Goal: Check status

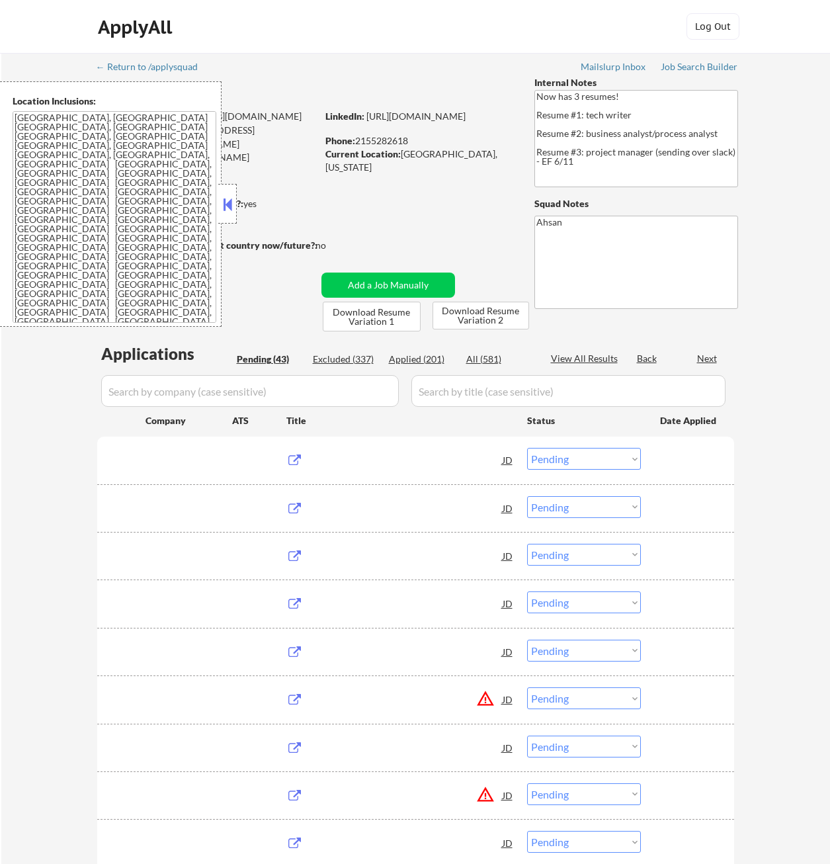
select select ""pending""
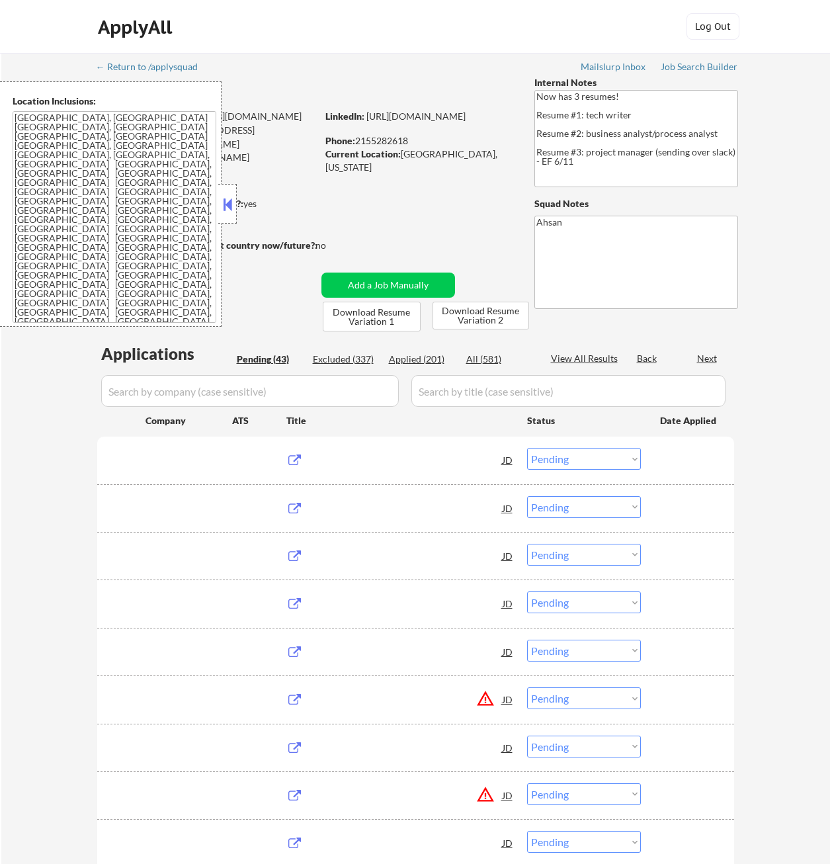
select select ""pending""
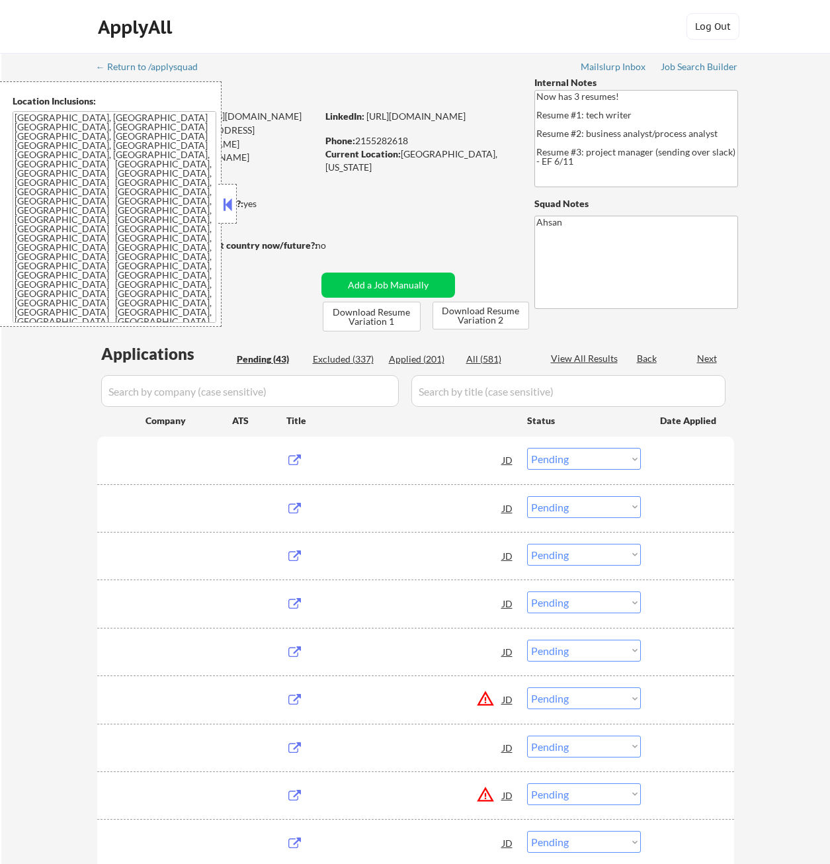
select select ""pending""
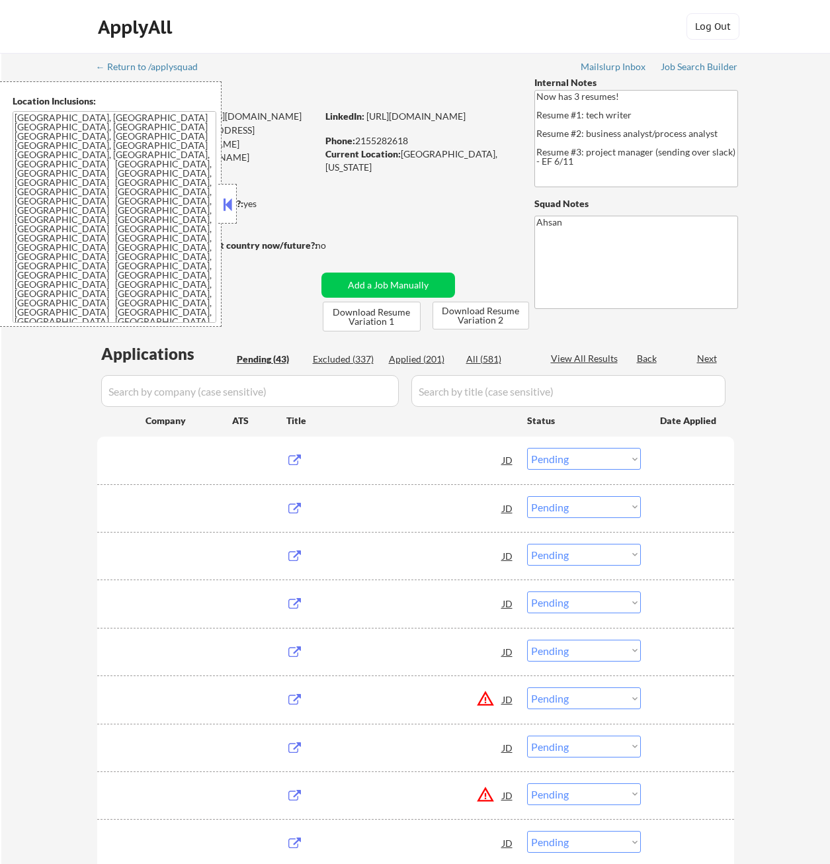
select select ""pending""
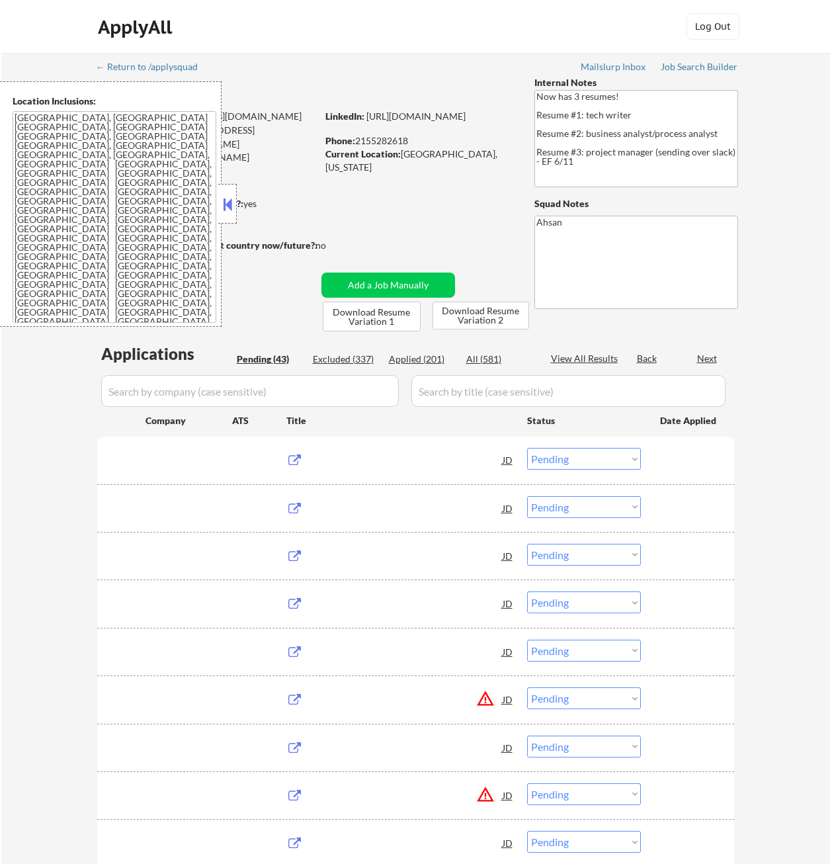
select select ""pending""
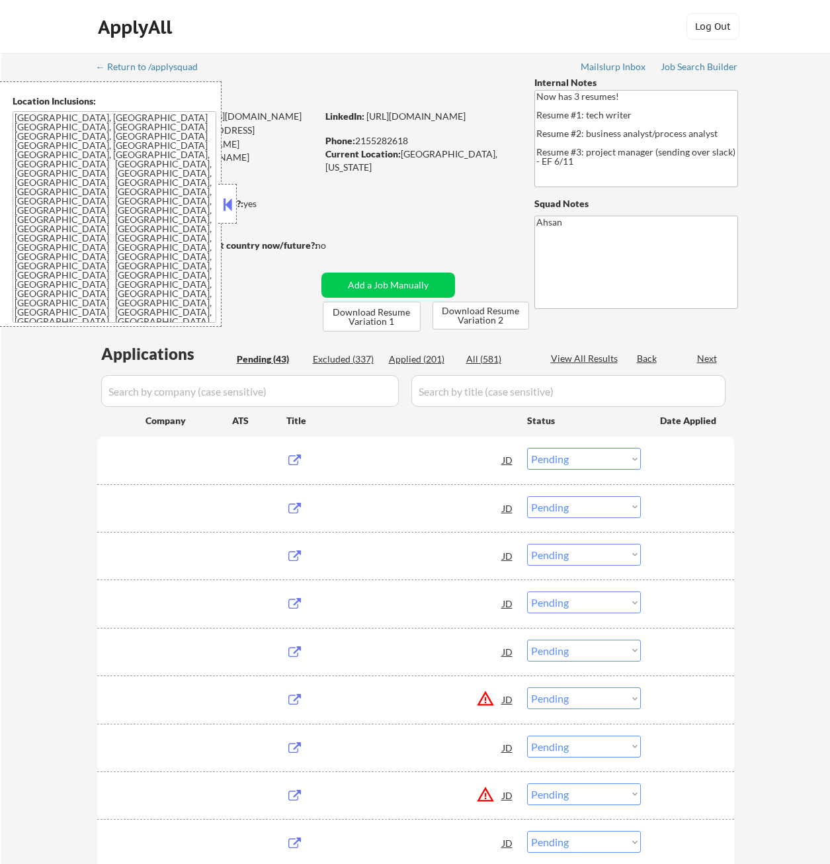
select select ""pending""
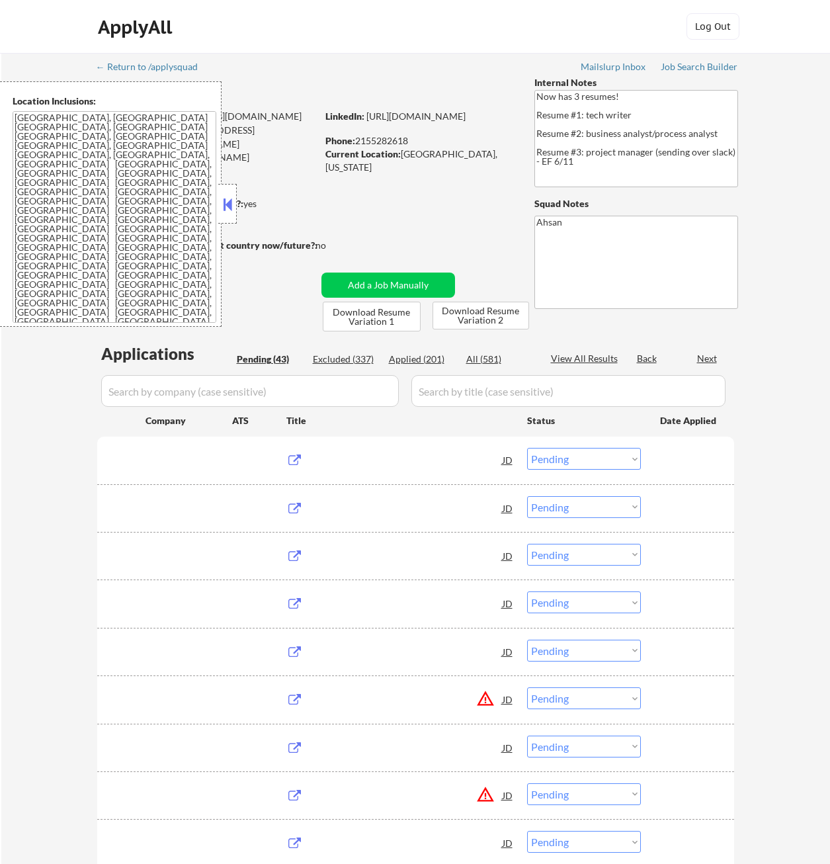
select select ""pending""
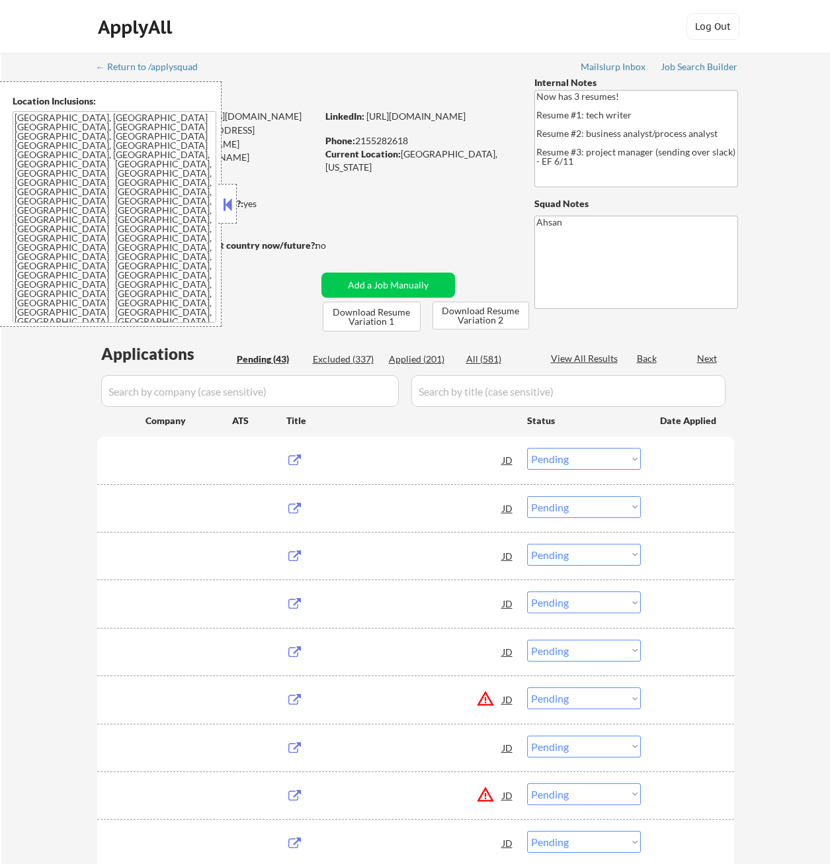
select select ""pending""
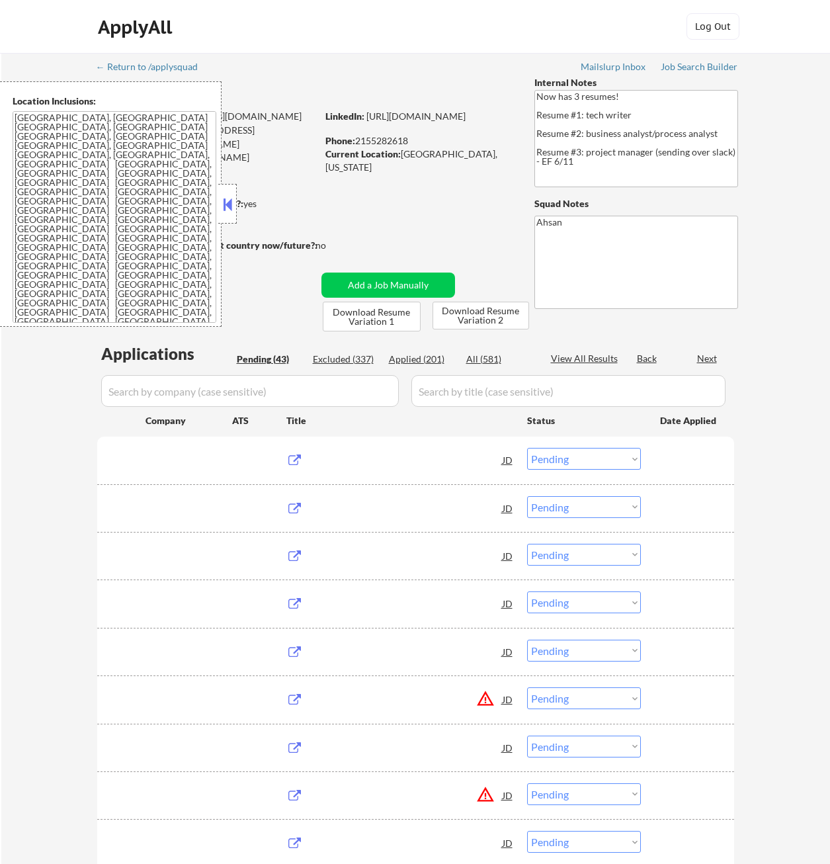
select select ""pending""
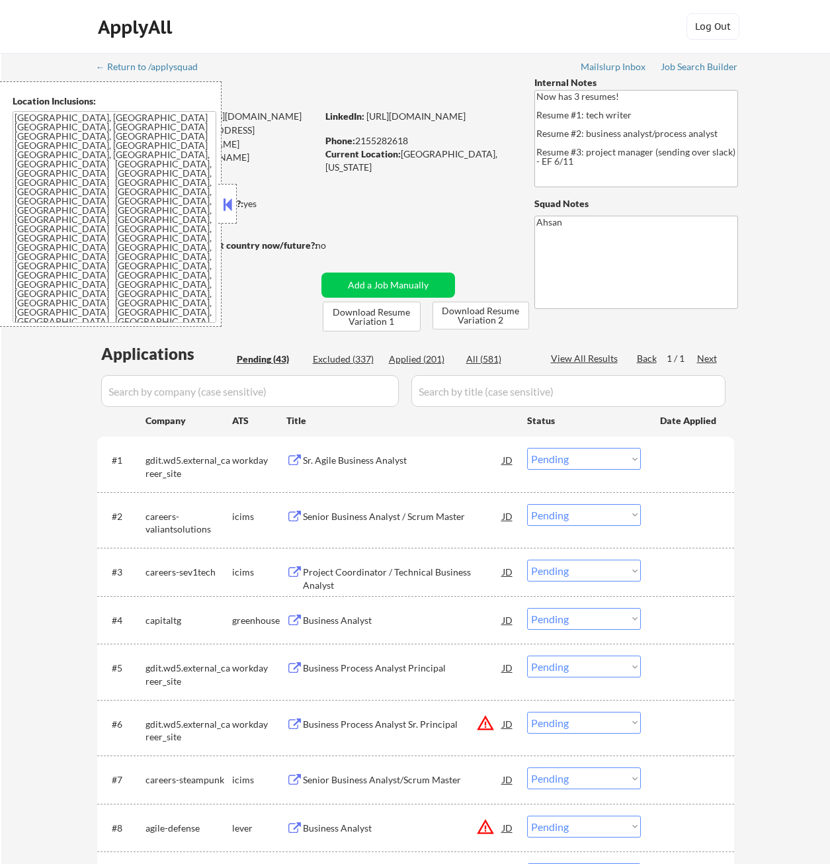
click at [435, 361] on div "Applied (201)" at bounding box center [422, 359] width 66 height 13
select select ""applied""
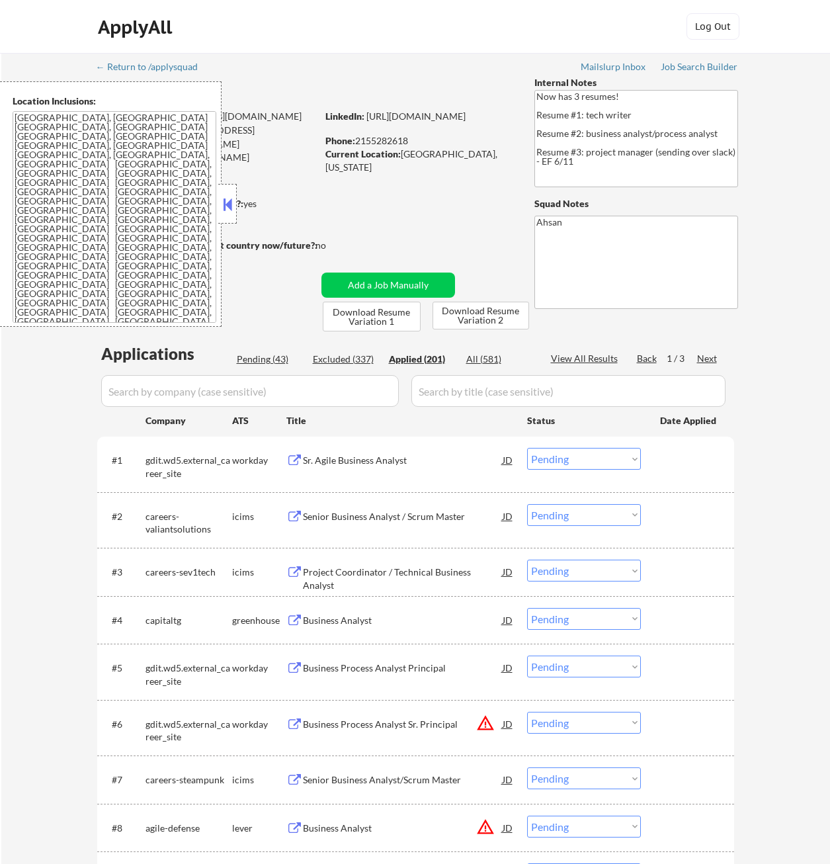
select select ""applied""
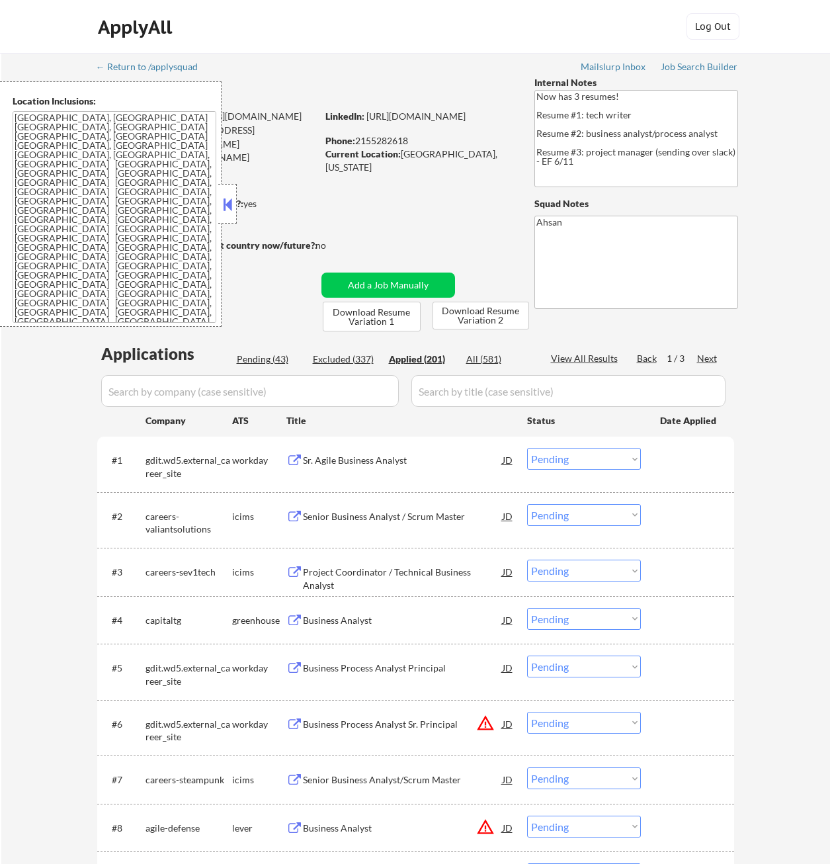
select select ""applied""
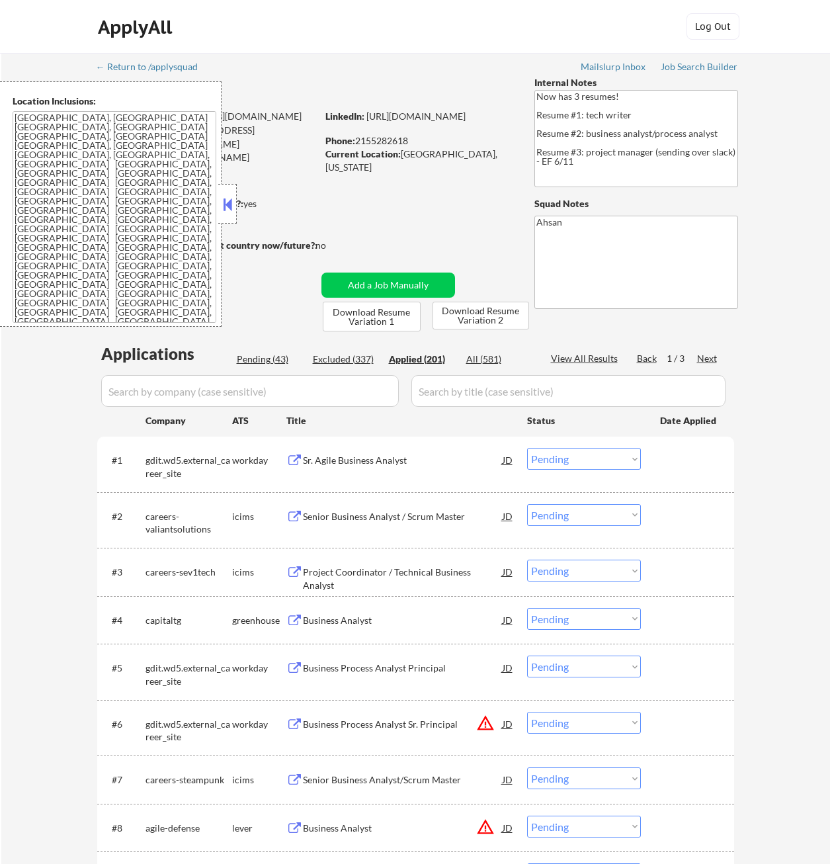
select select ""applied""
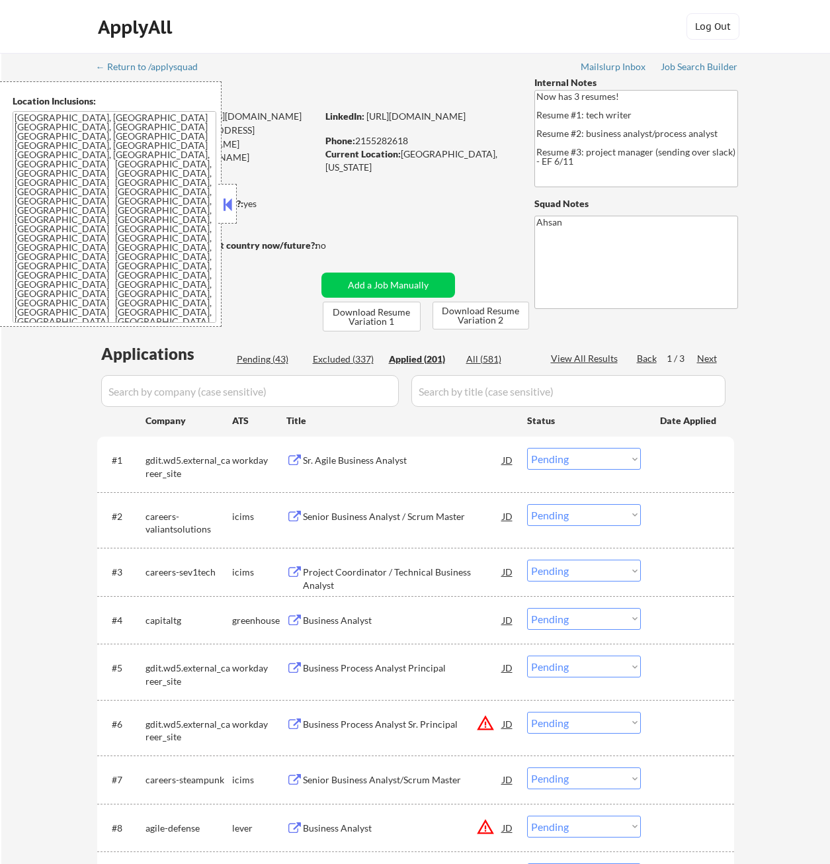
select select ""applied""
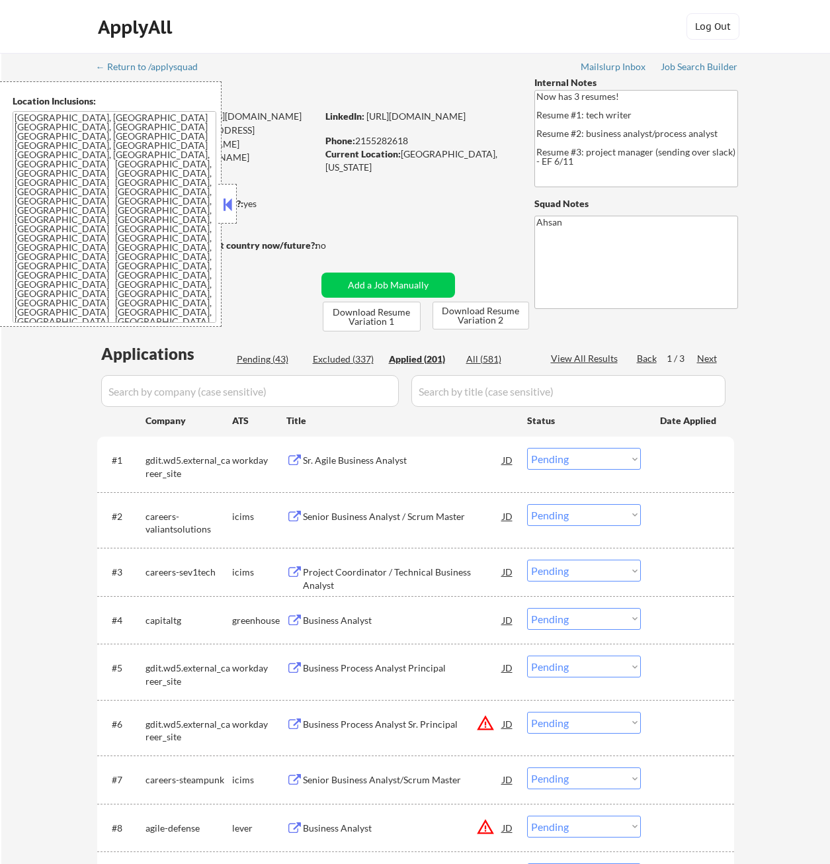
select select ""applied""
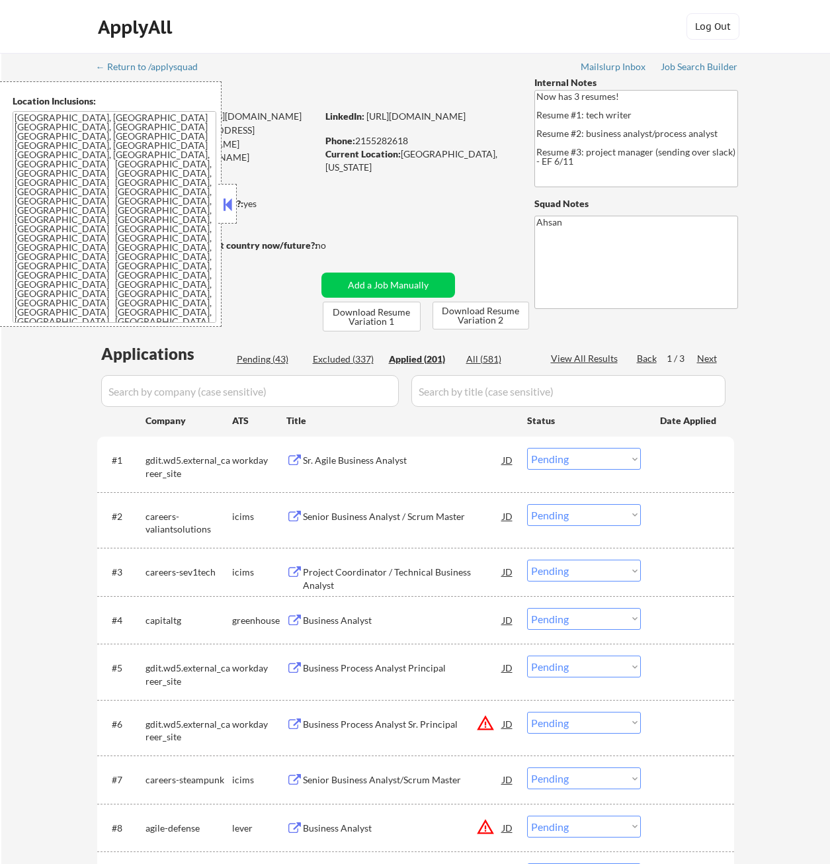
select select ""applied""
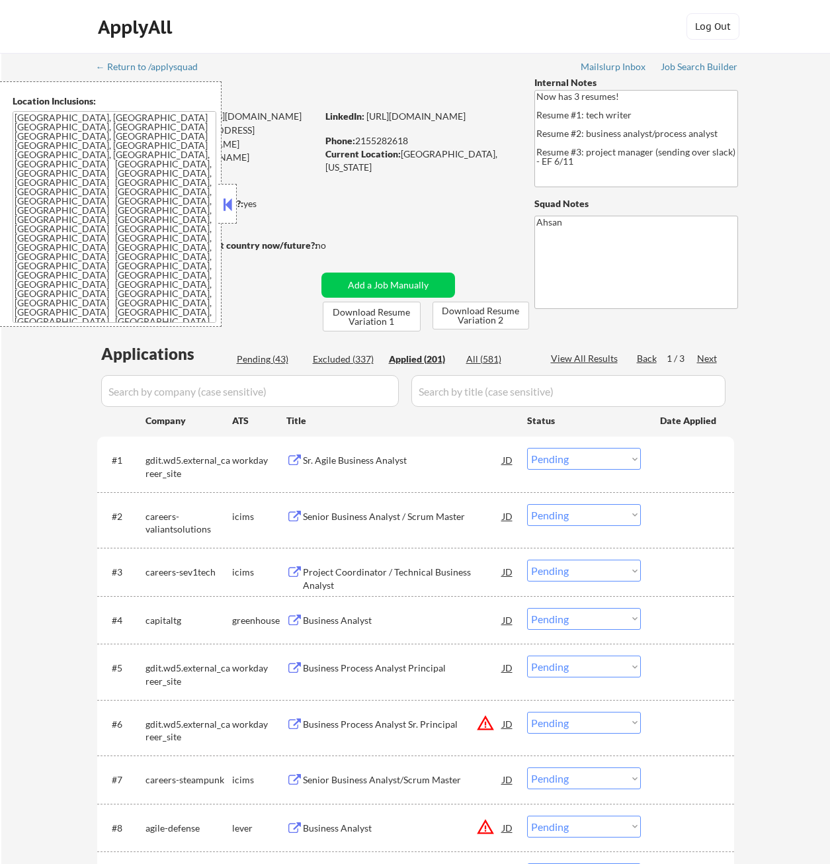
select select ""applied""
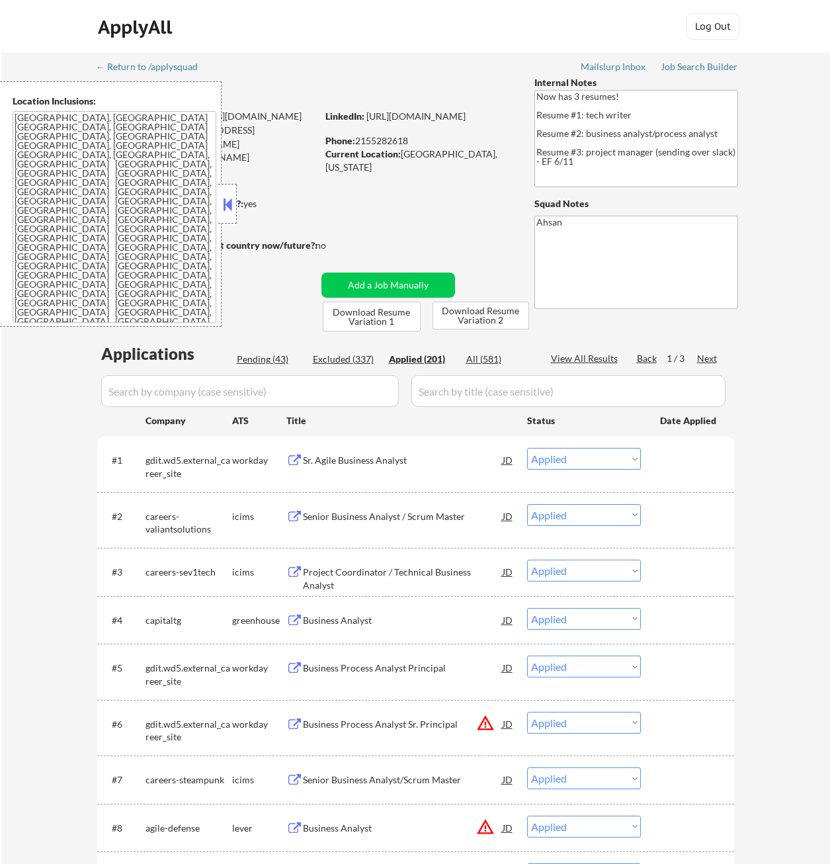
select select ""applied""
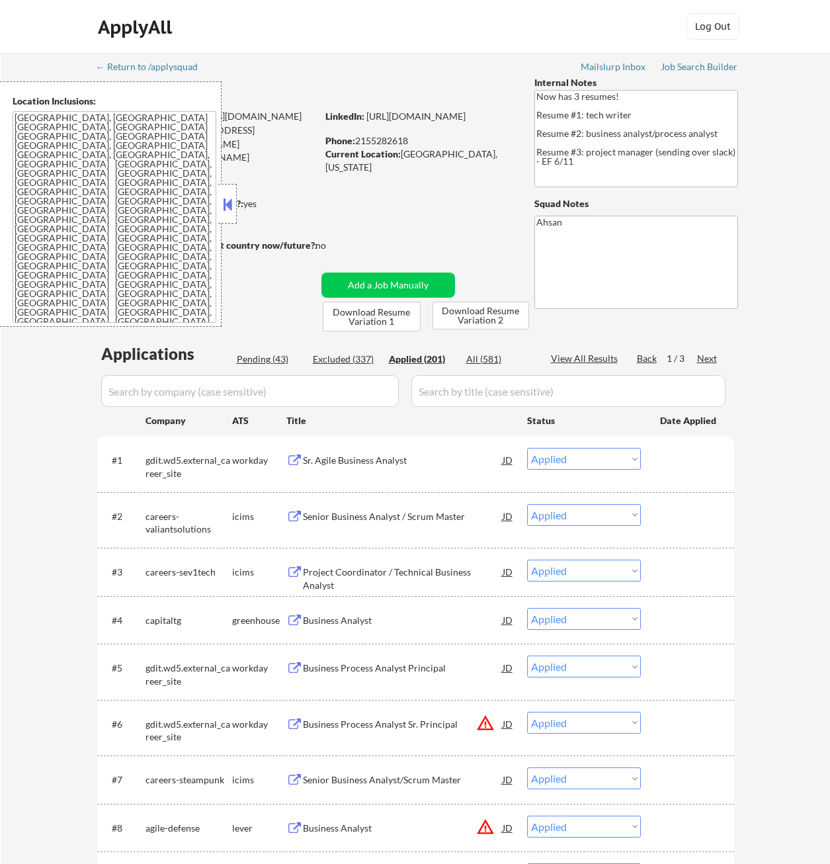
select select ""applied""
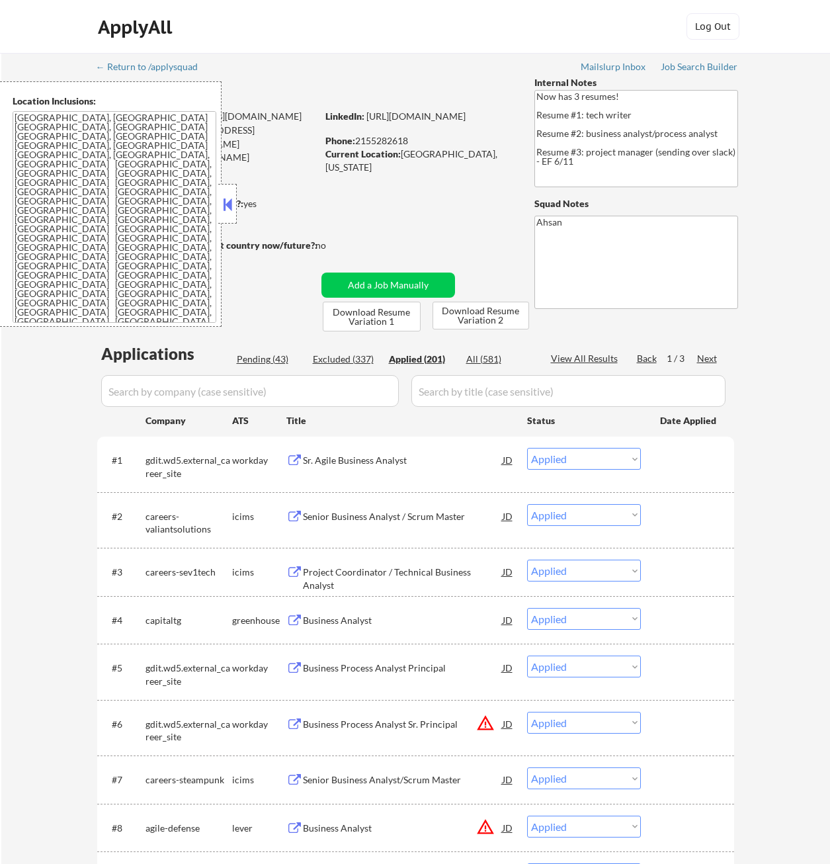
select select ""applied""
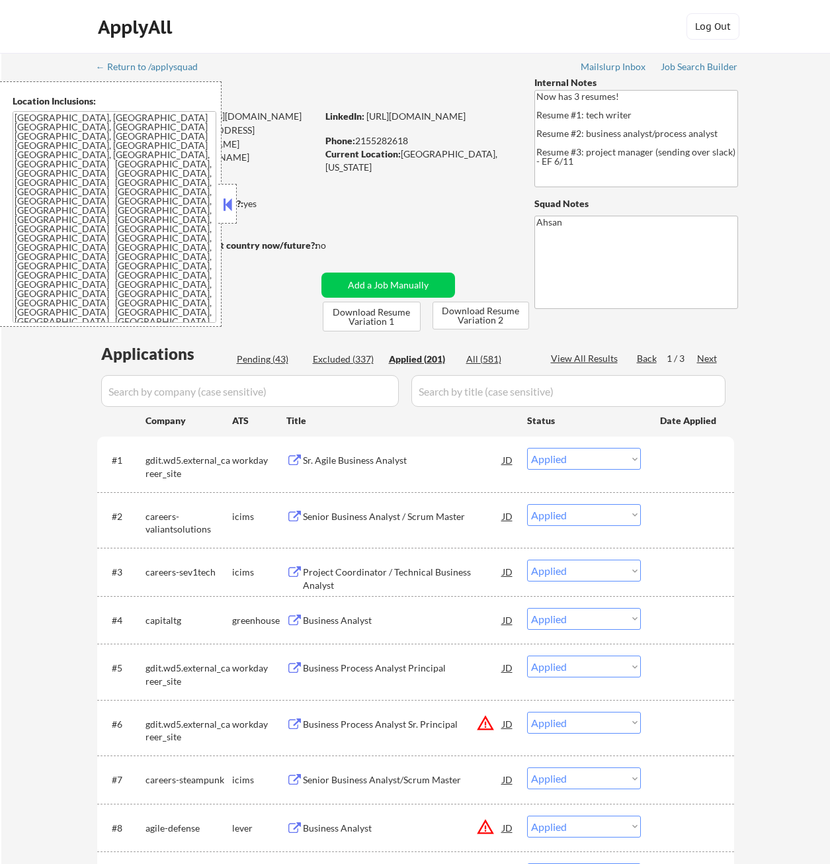
select select ""applied""
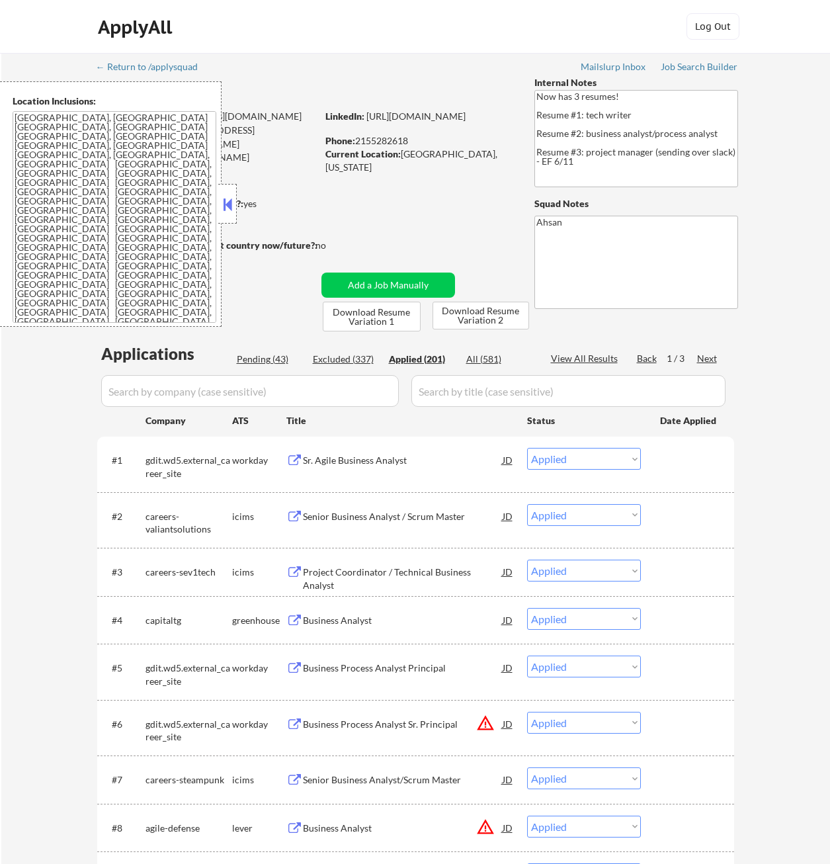
select select ""applied""
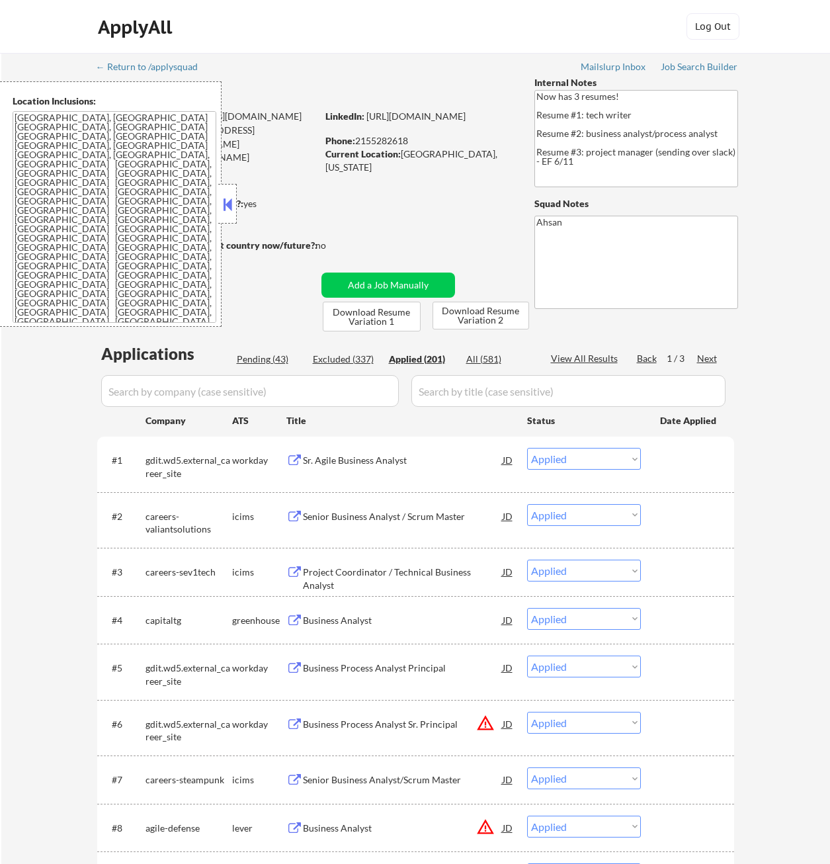
select select ""applied""
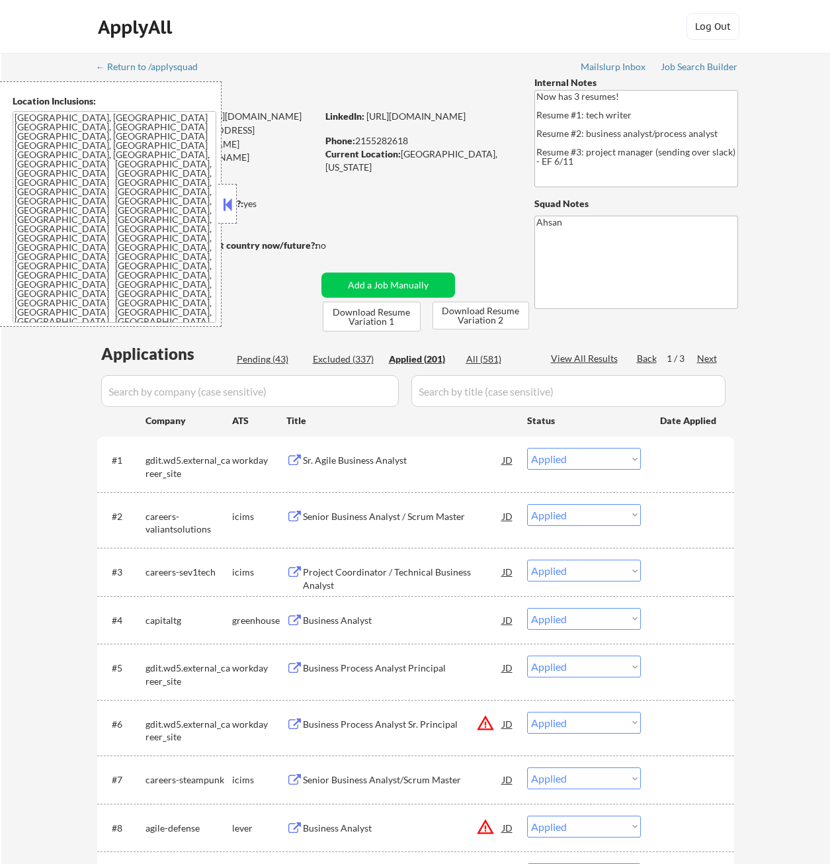
select select ""applied""
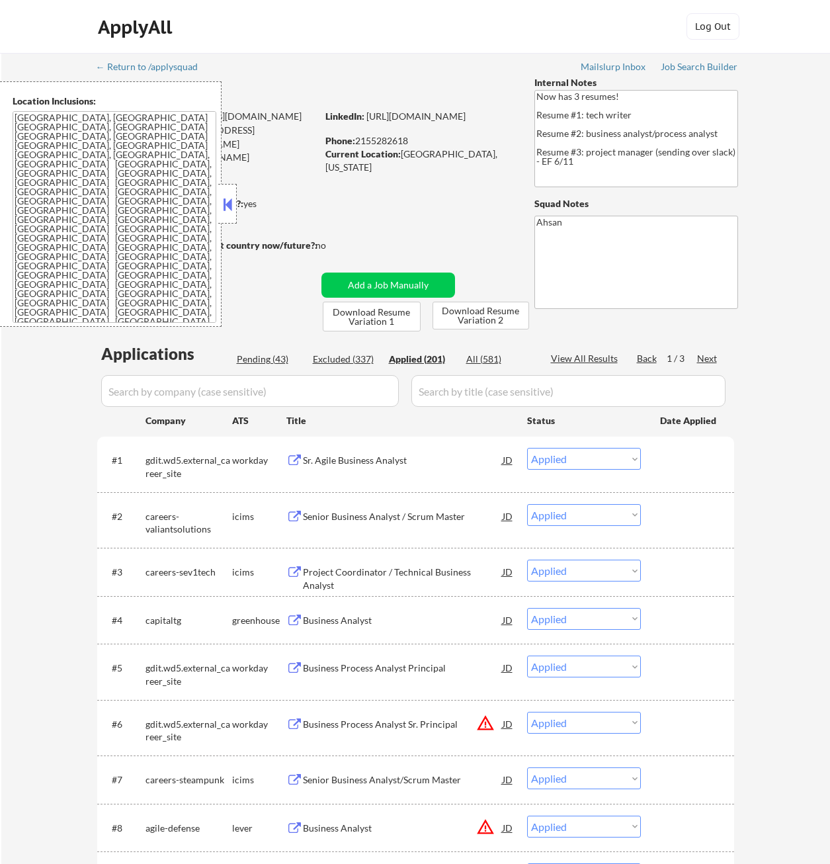
select select ""applied""
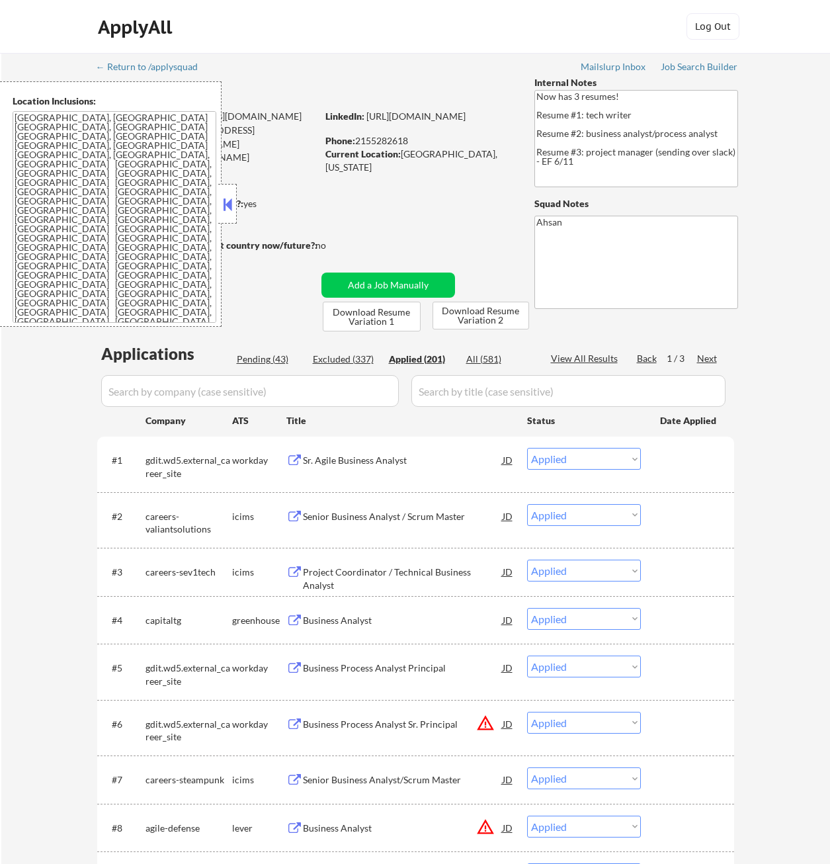
select select ""applied""
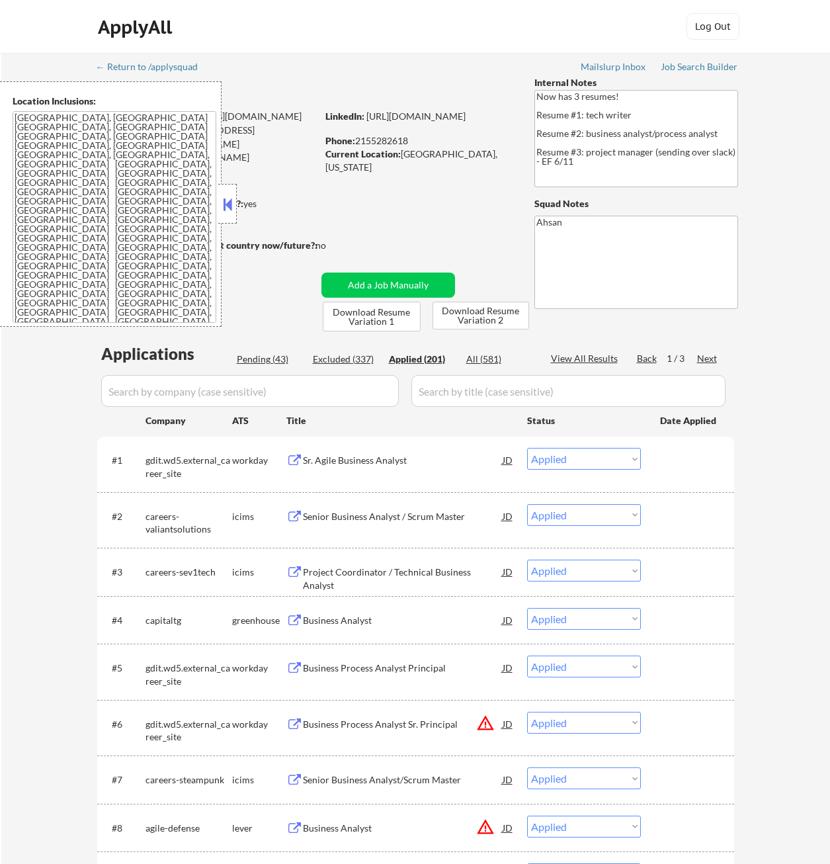
select select ""applied""
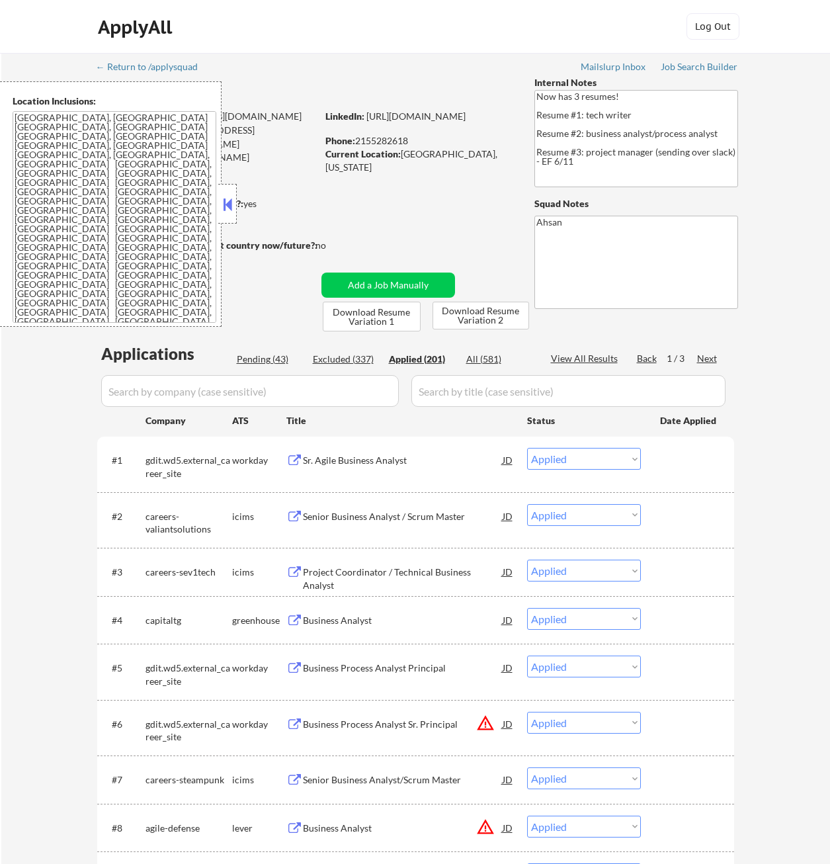
select select ""applied""
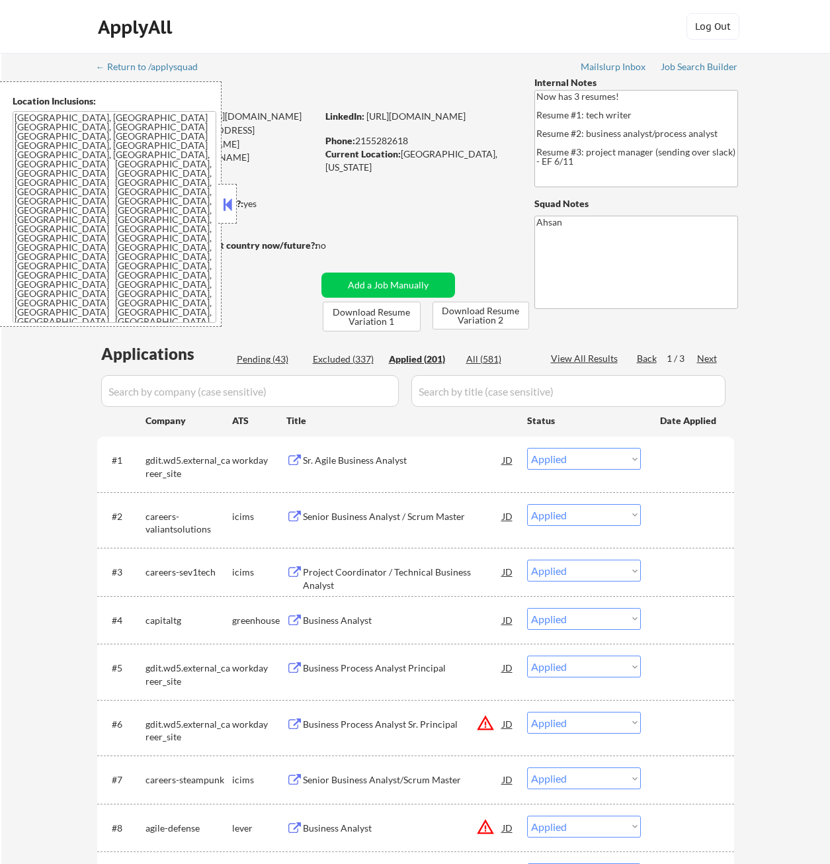
select select ""applied""
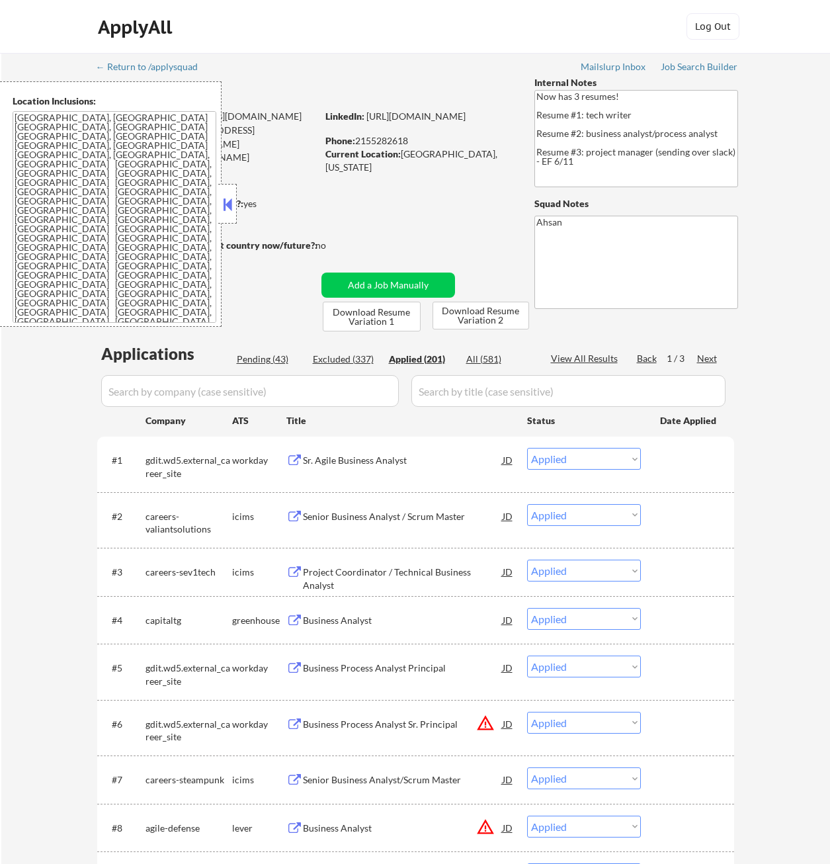
select select ""applied""
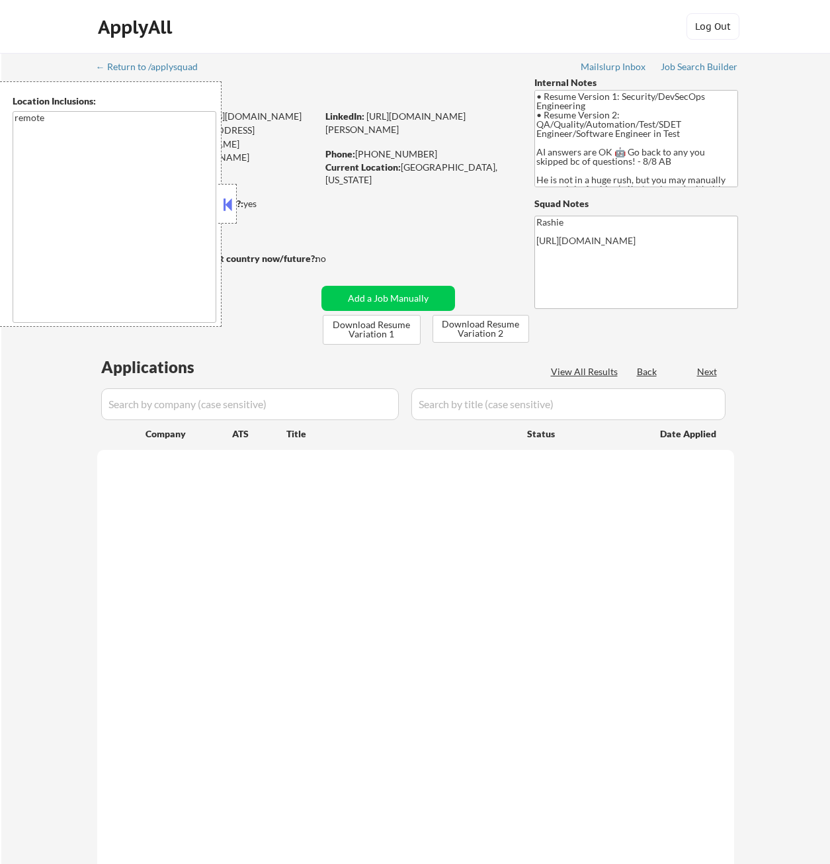
select select ""pending""
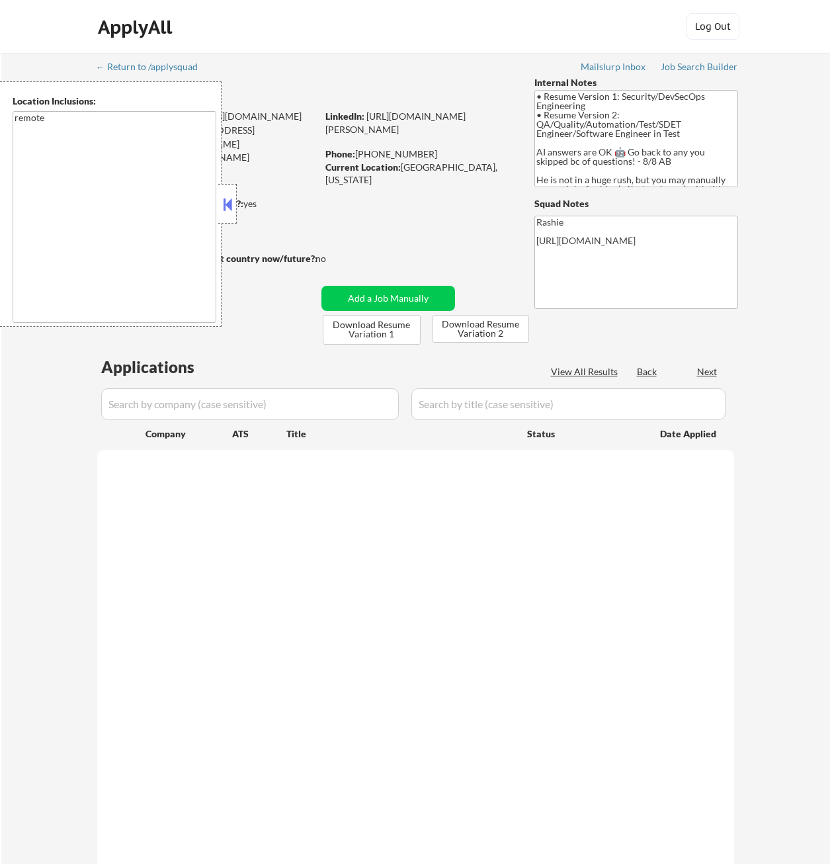
select select ""pending""
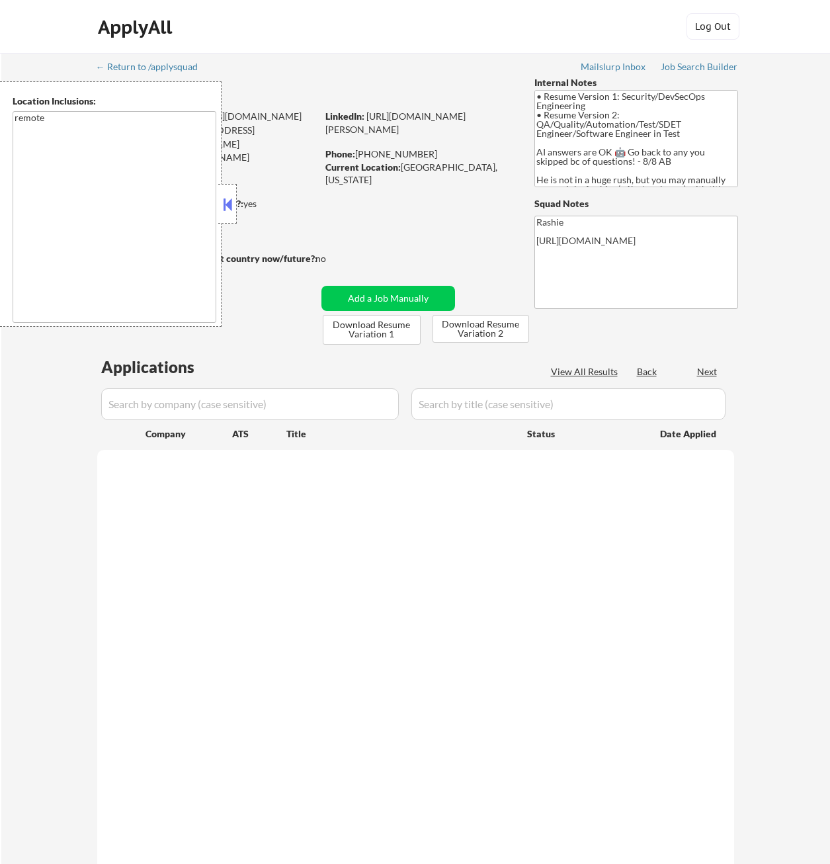
select select ""pending""
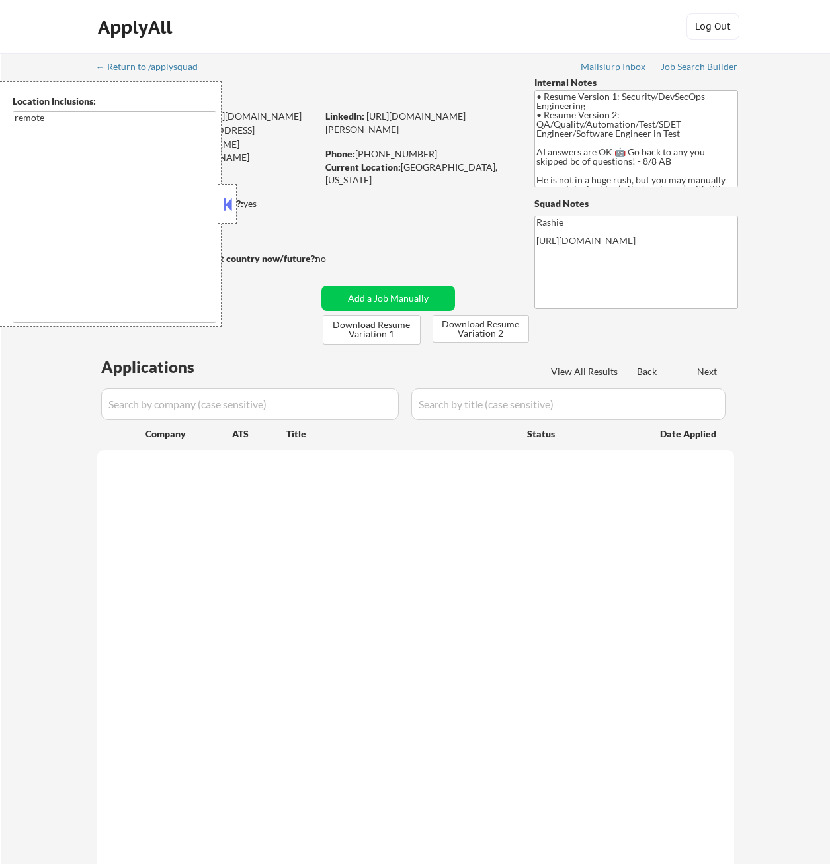
select select ""pending""
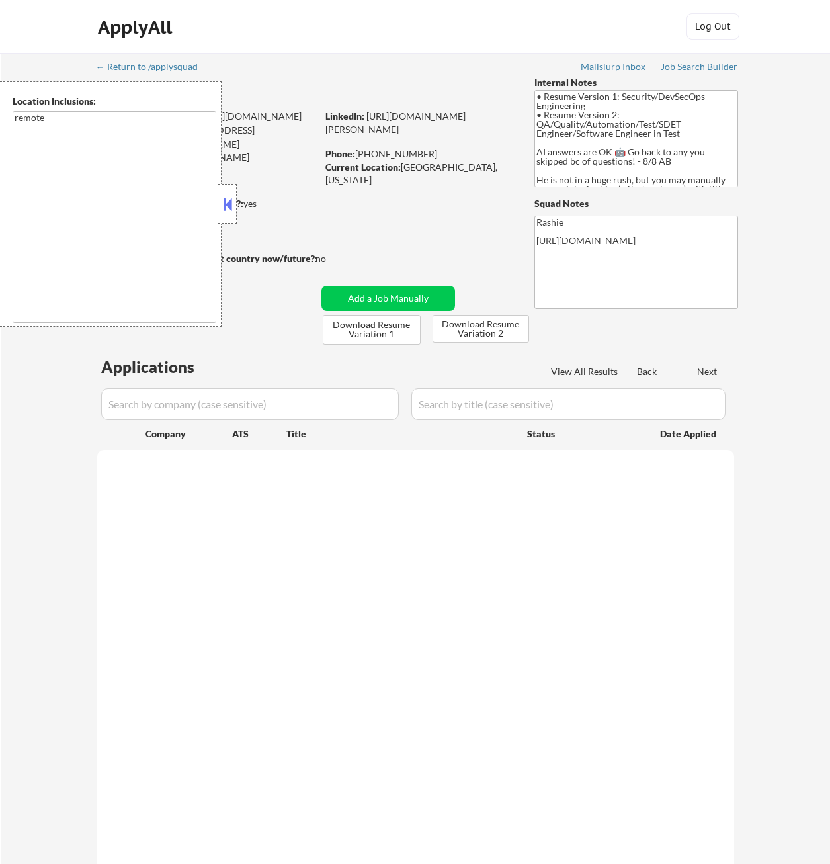
select select ""pending""
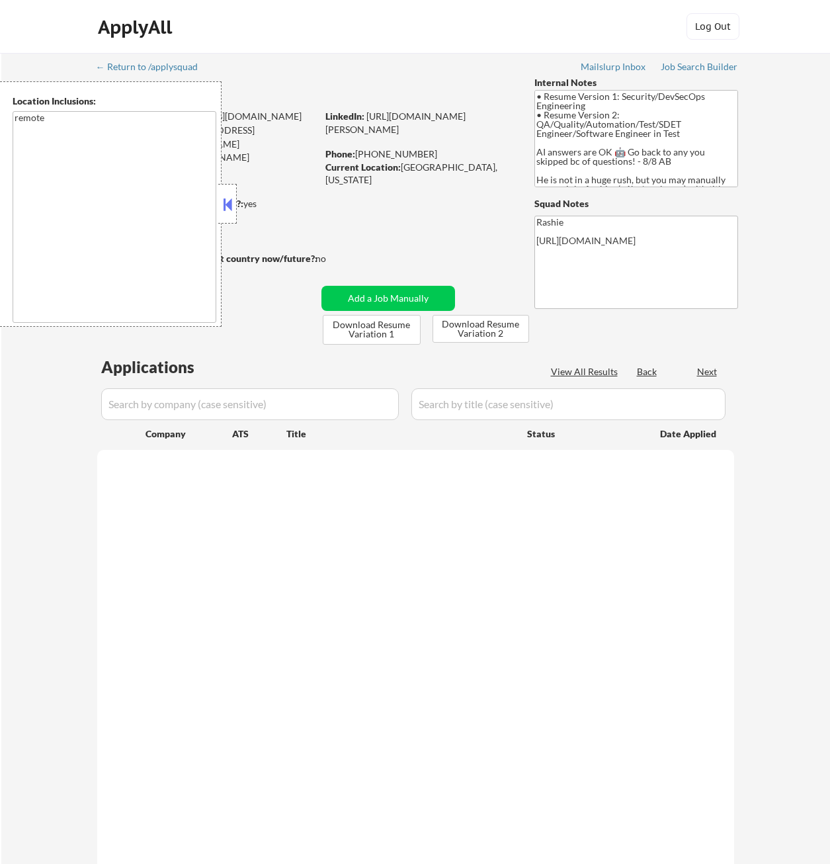
select select ""pending""
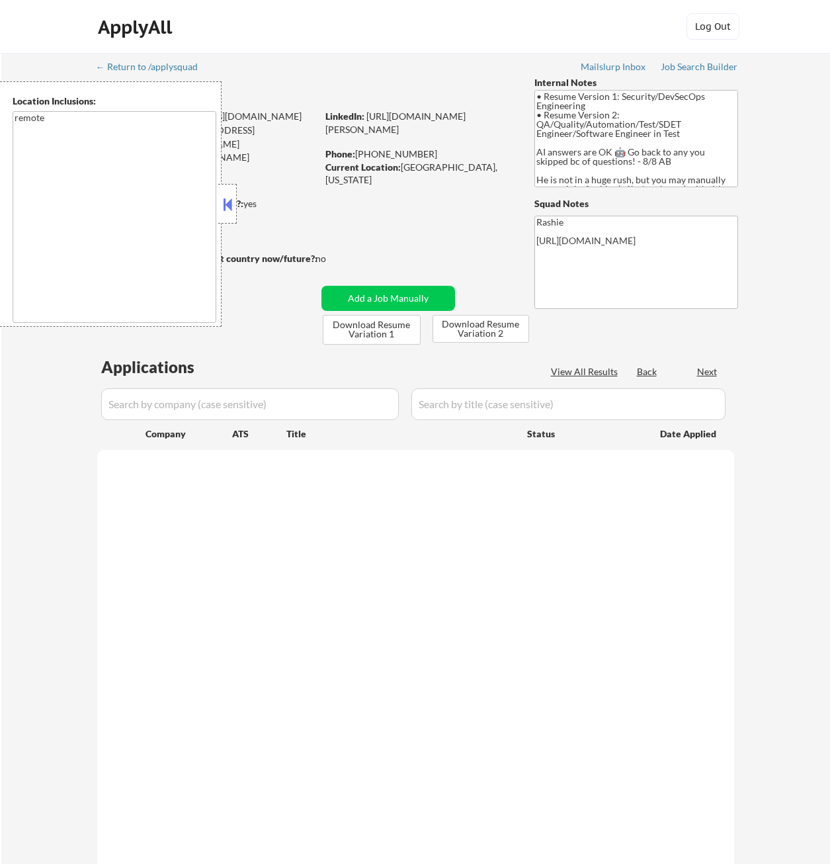
select select ""pending""
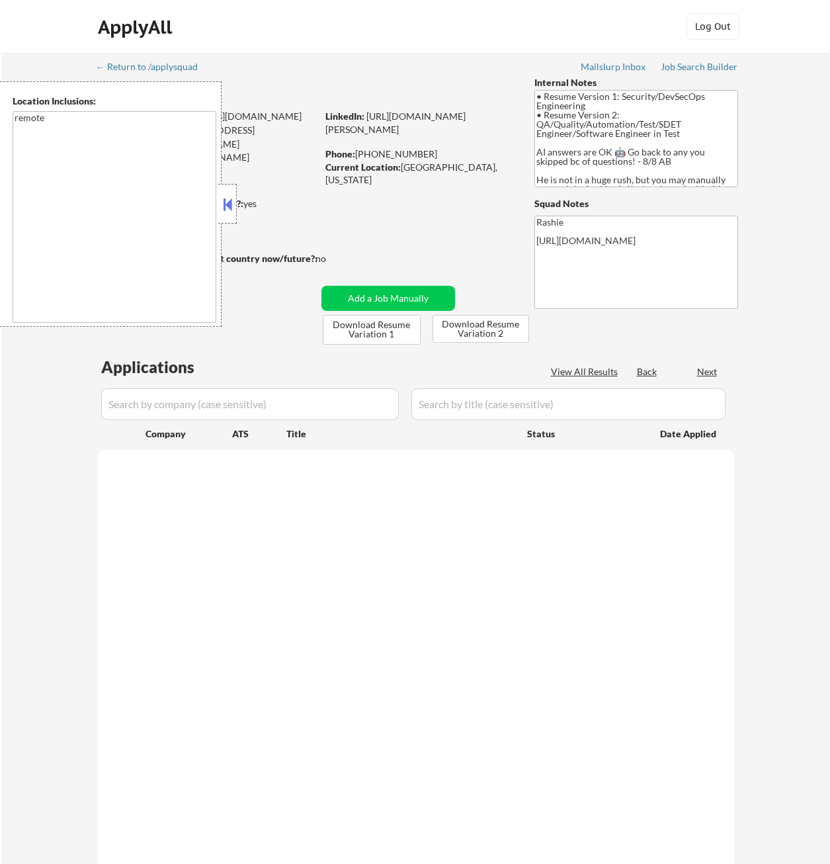
select select ""pending""
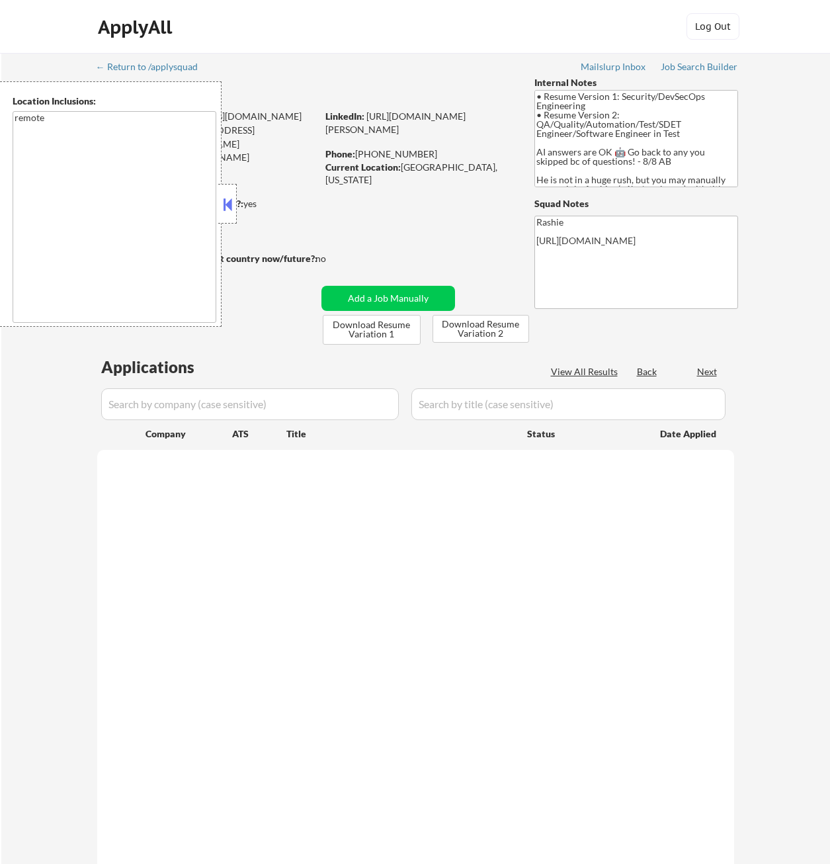
select select ""pending""
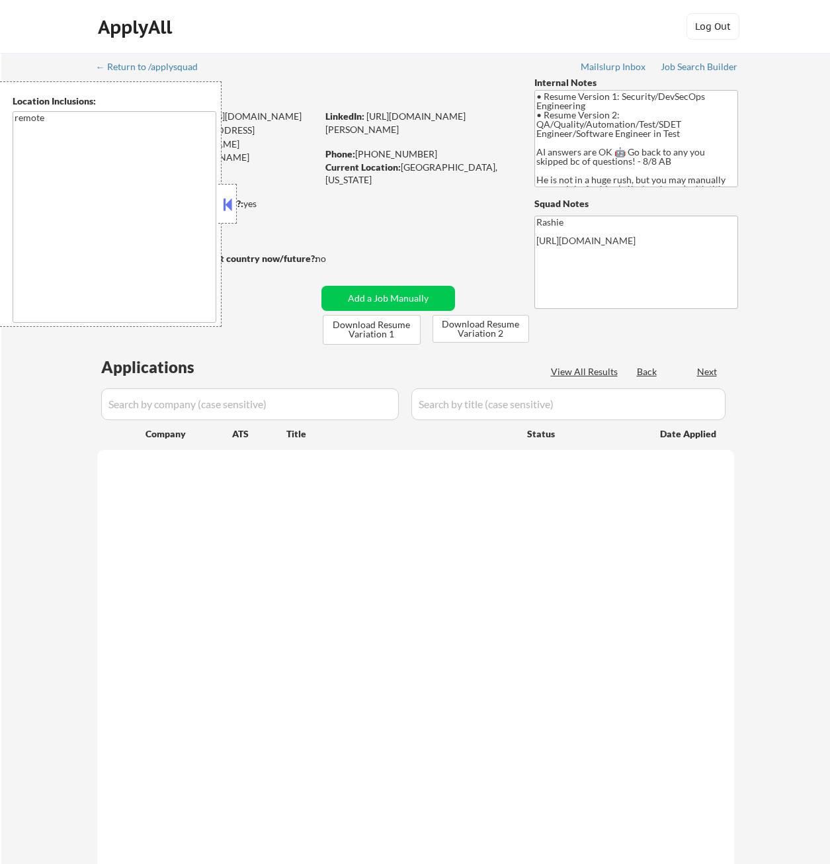
select select ""pending""
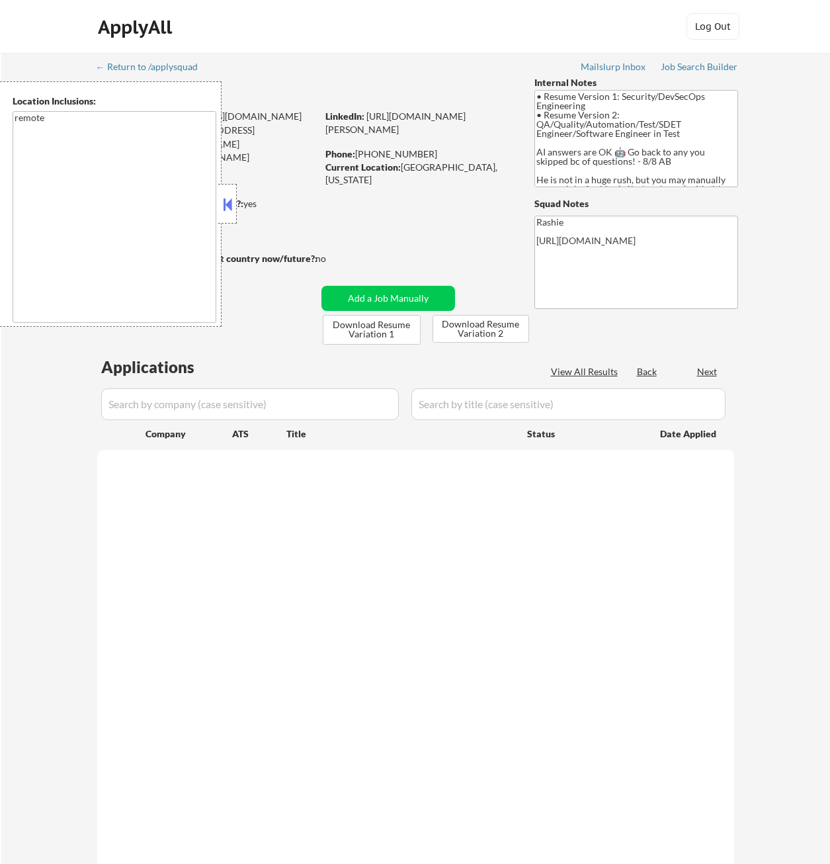
select select ""pending""
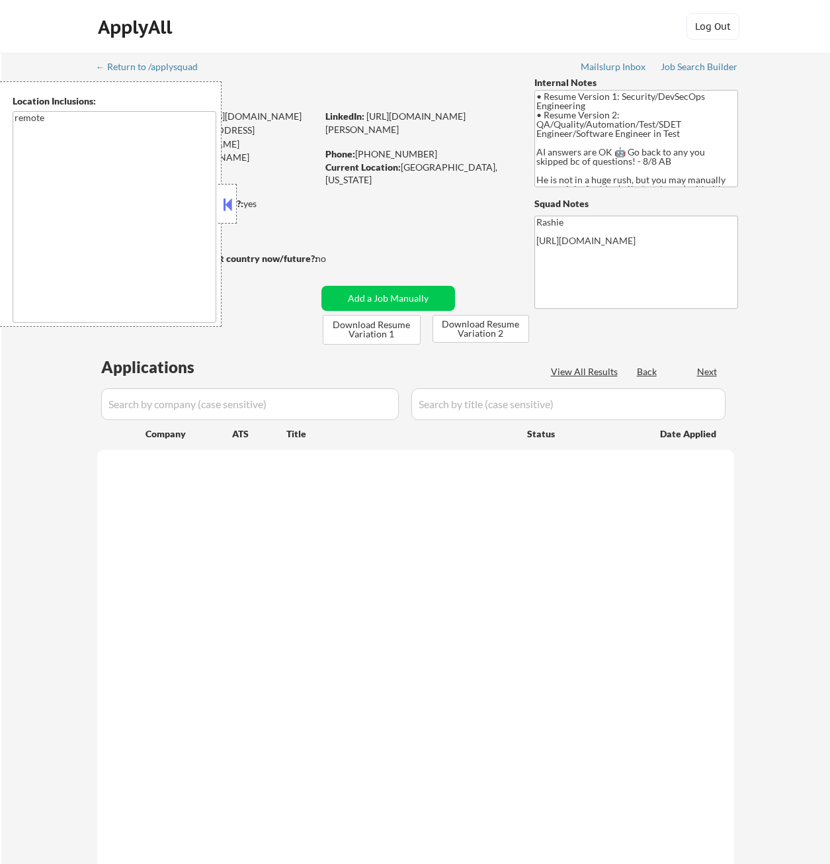
select select ""pending""
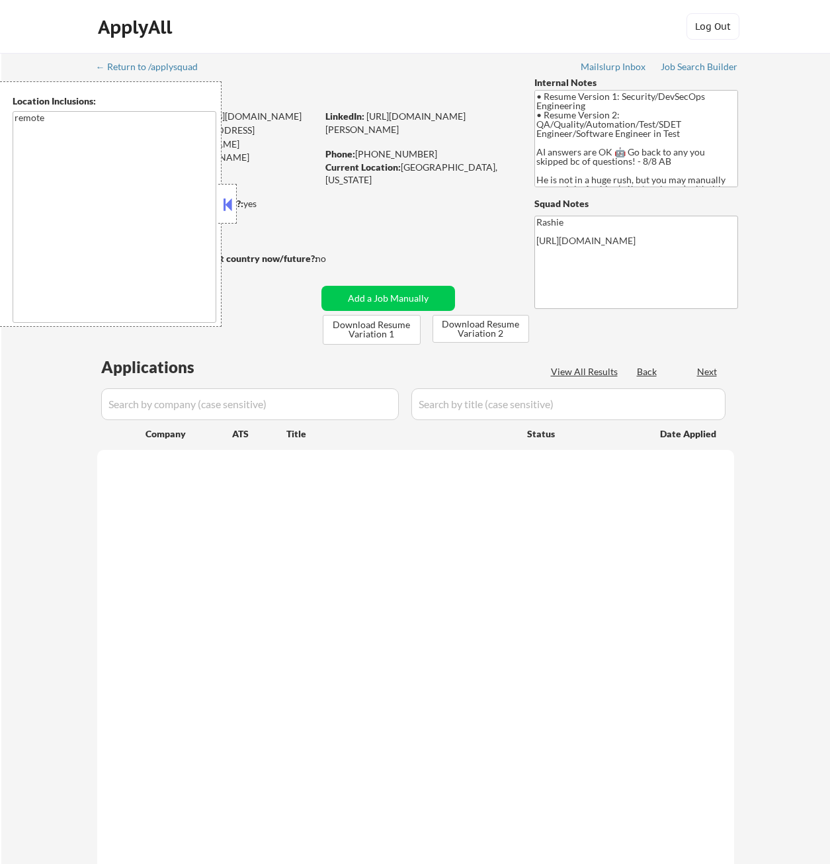
select select ""pending""
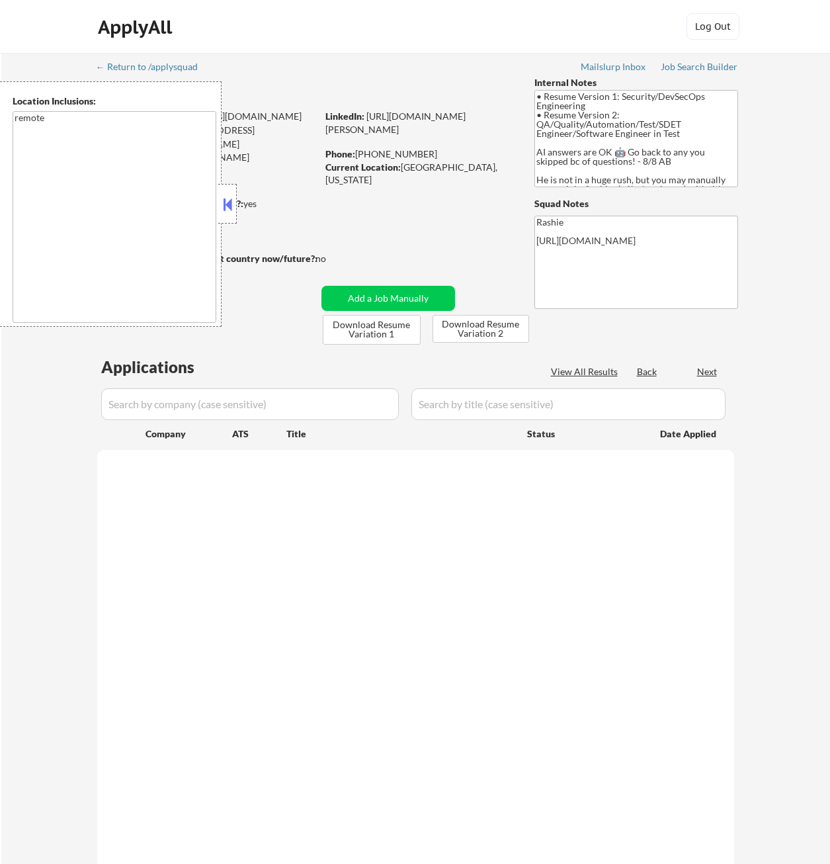
select select ""pending""
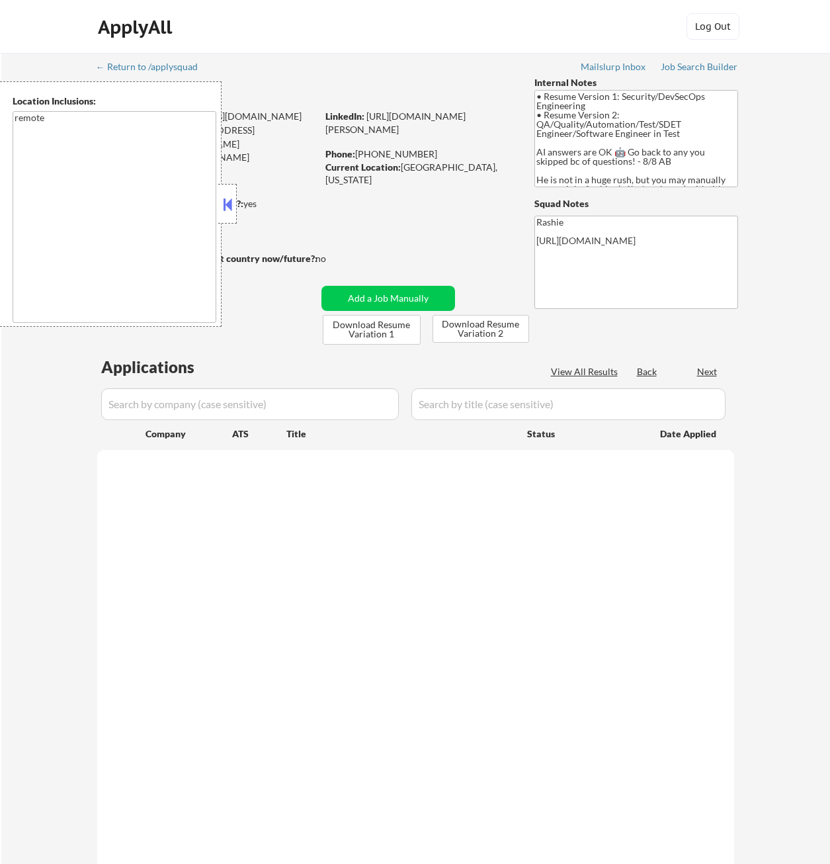
select select ""pending""
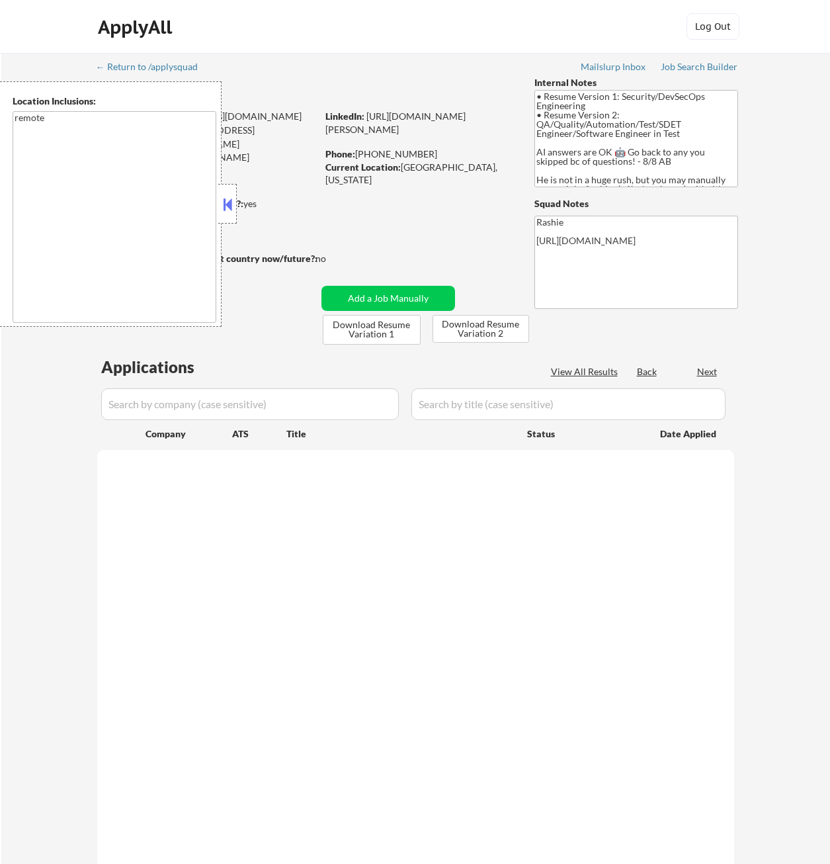
select select ""pending""
